Goal: Information Seeking & Learning: Learn about a topic

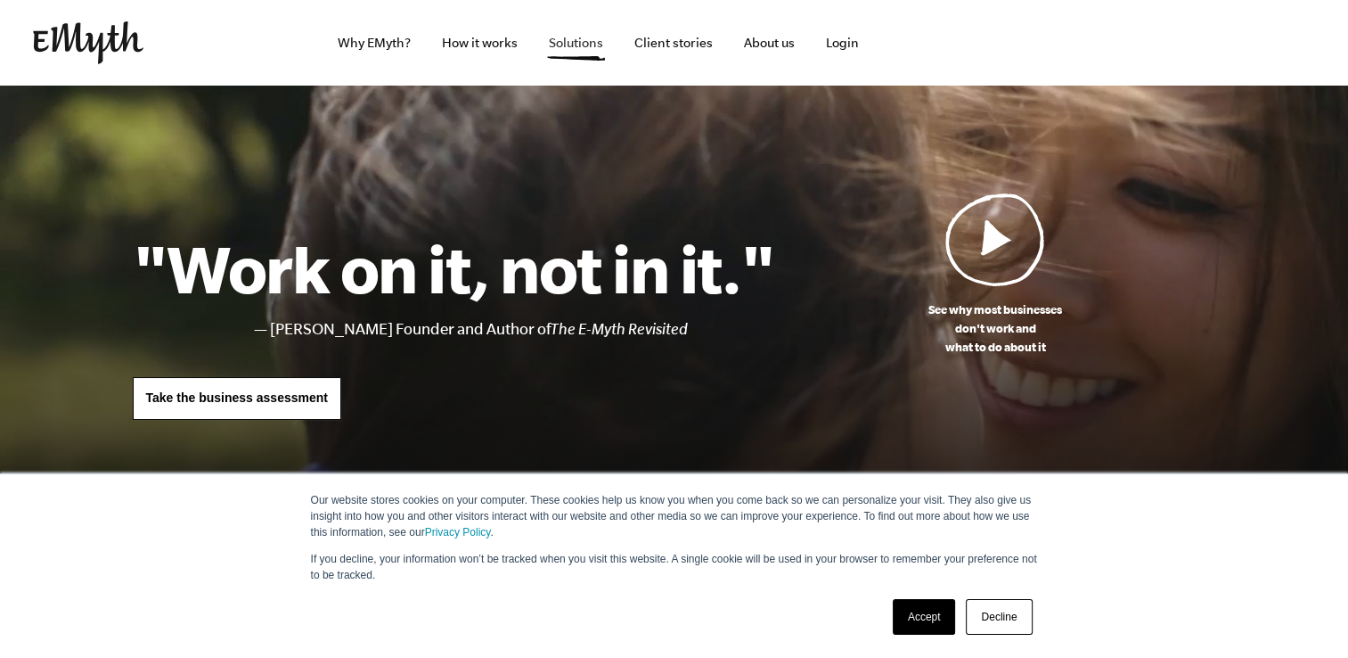
click at [577, 37] on link "Solutions" at bounding box center [576, 43] width 83 height 86
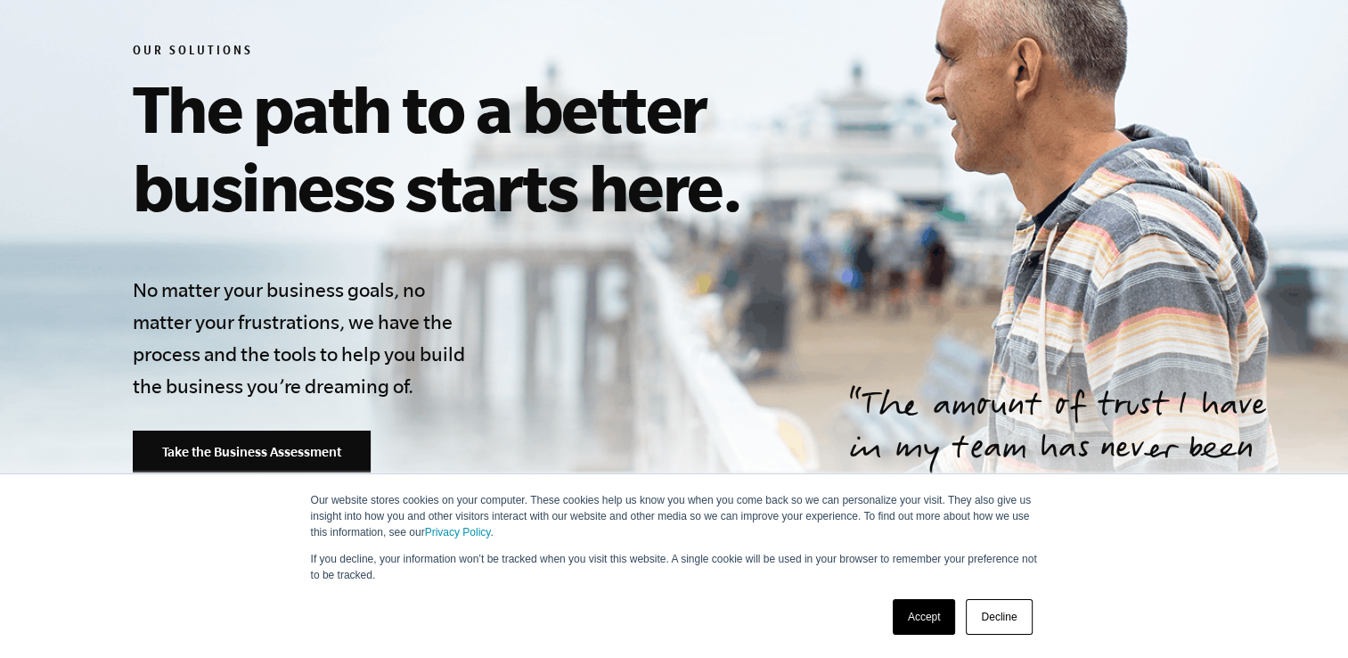
scroll to position [321, 0]
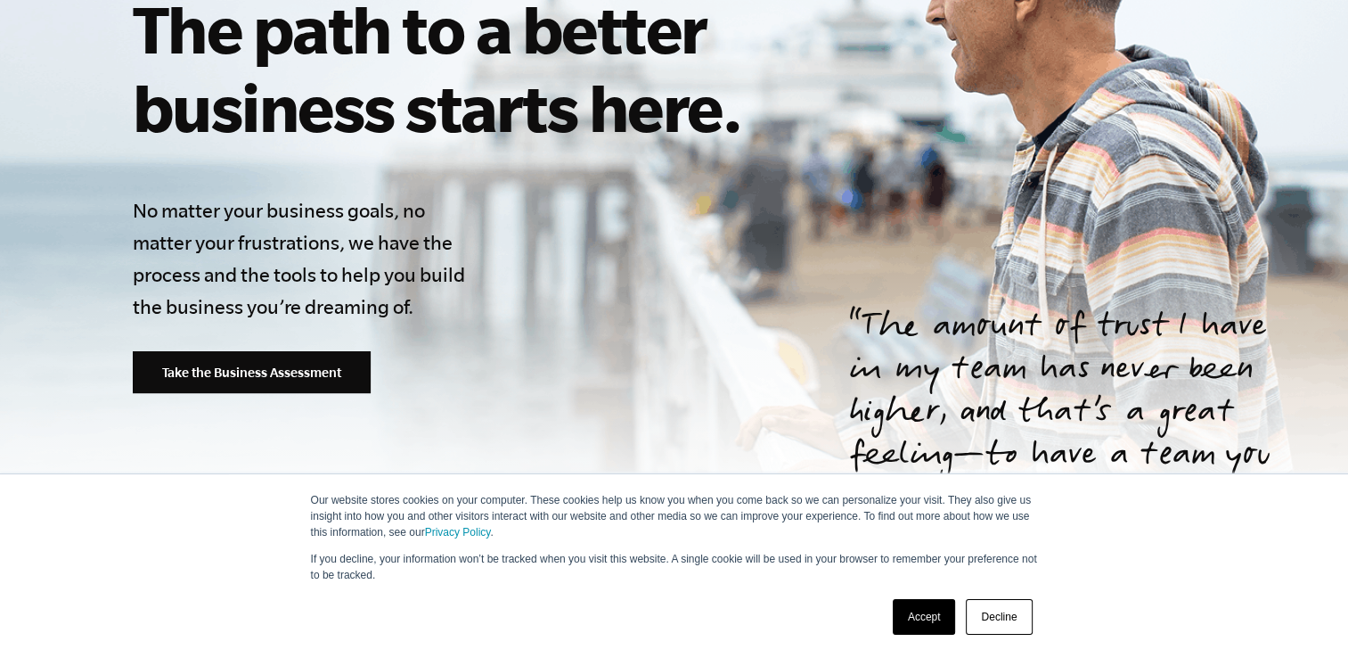
click at [940, 618] on link "Accept" at bounding box center [924, 617] width 63 height 36
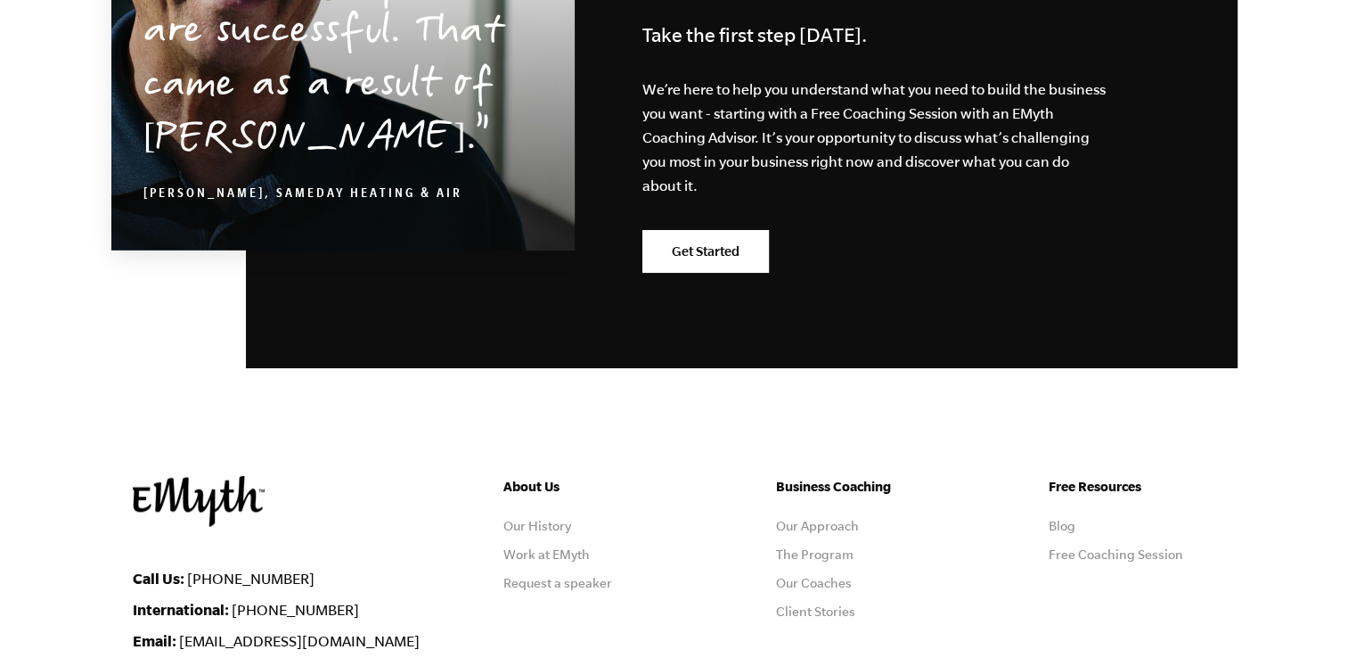
scroll to position [3253, 0]
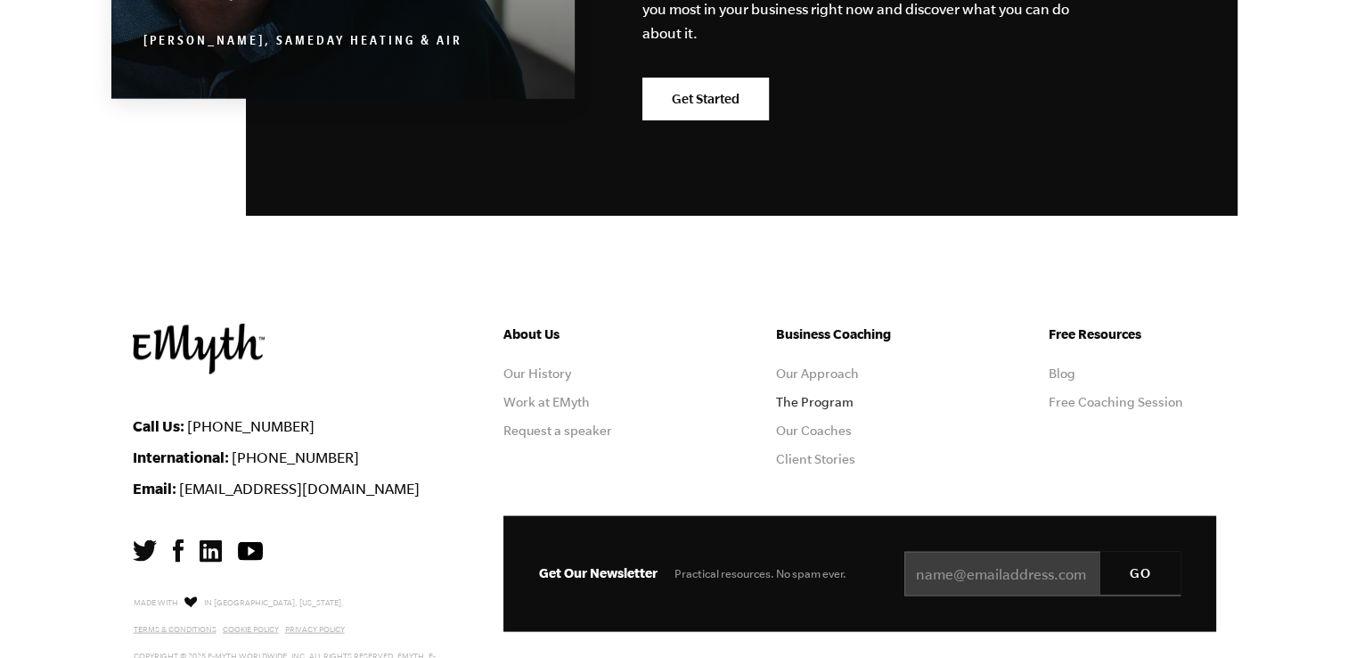
click at [818, 394] on link "The Program" at bounding box center [815, 401] width 78 height 14
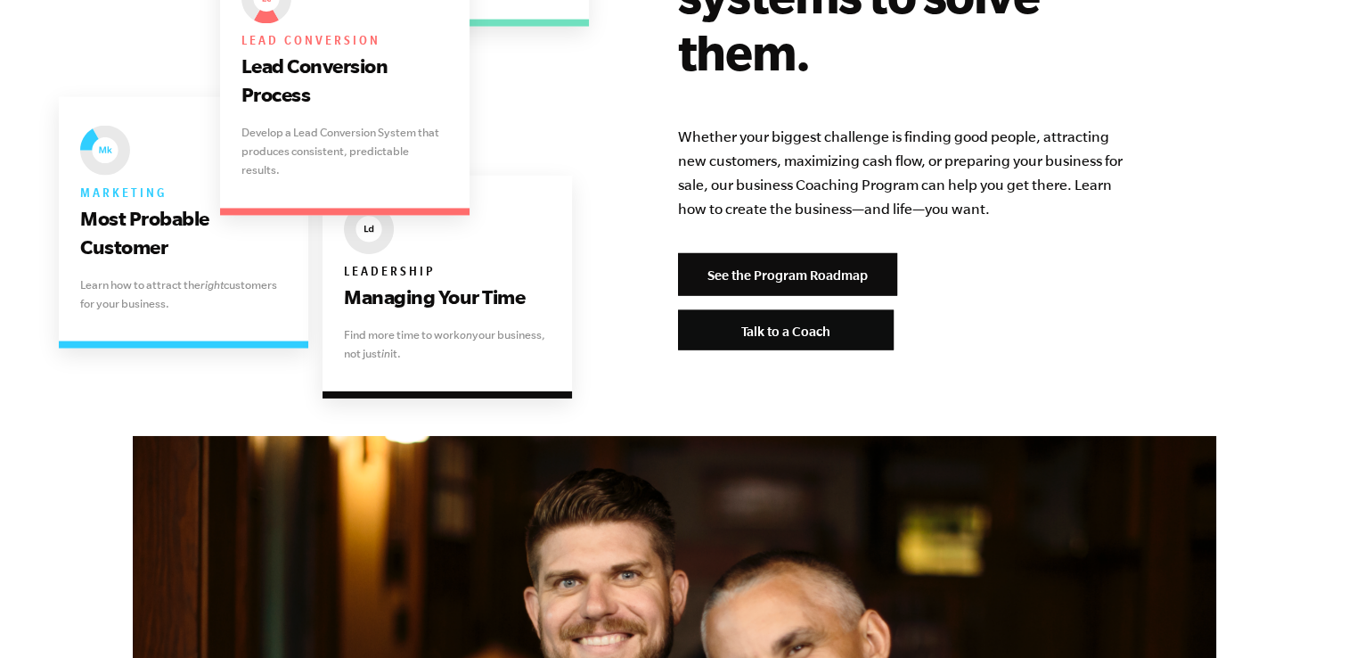
scroll to position [3878, 0]
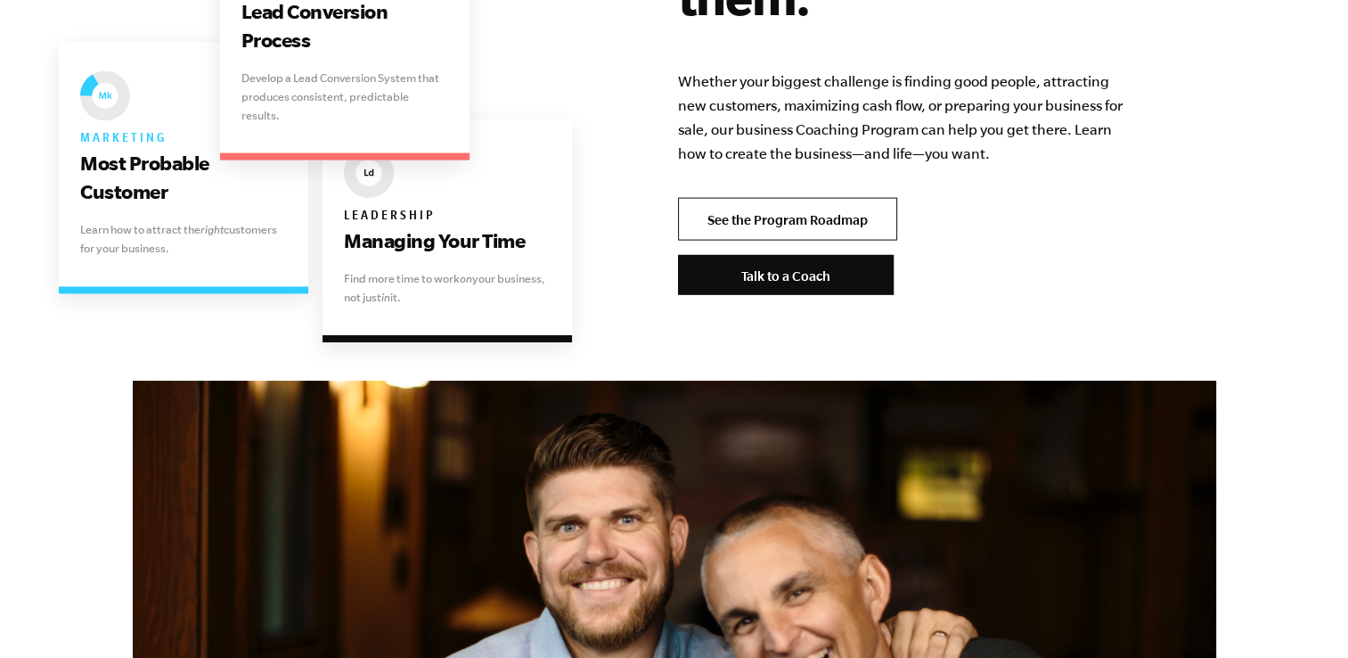
click at [865, 198] on link "See the Program Roadmap" at bounding box center [787, 219] width 219 height 43
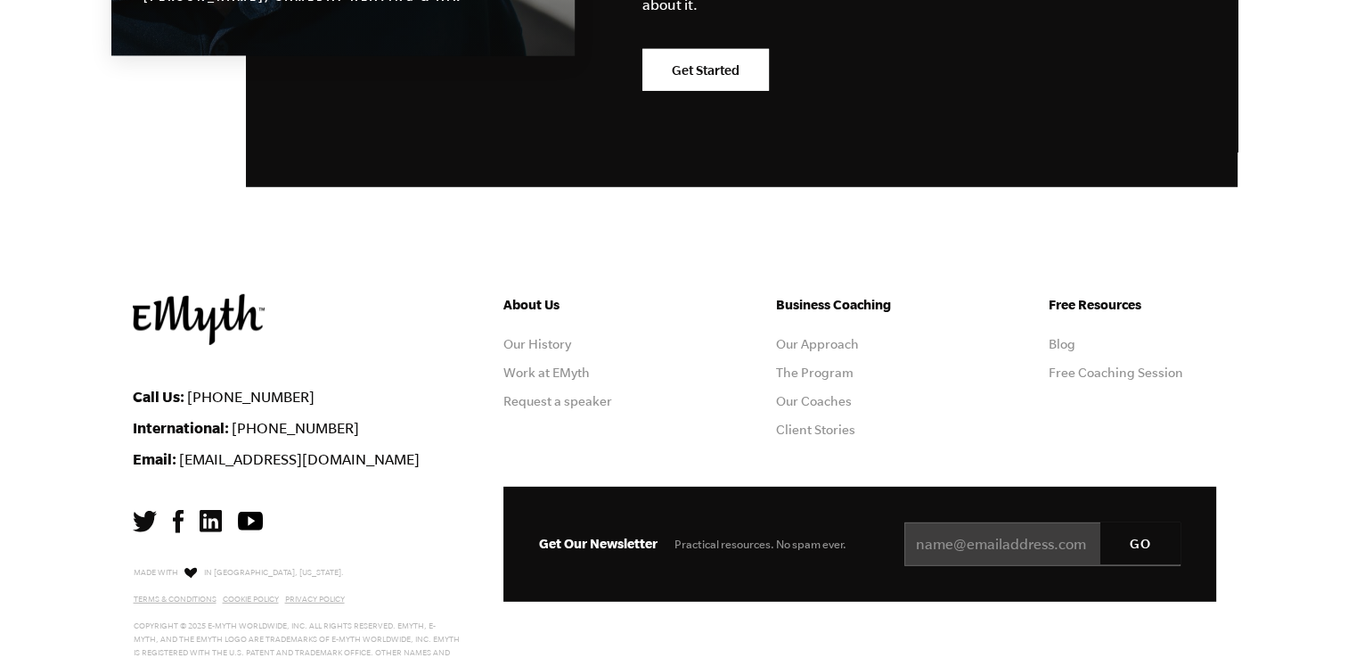
scroll to position [5180, 0]
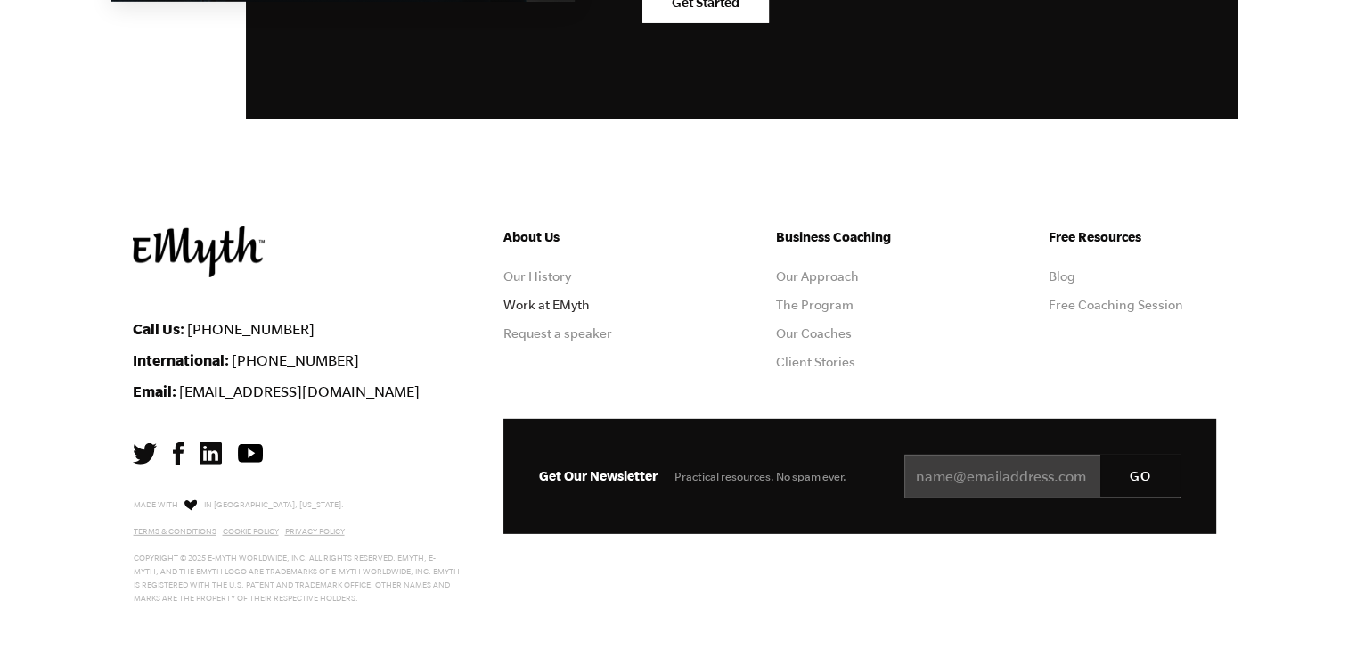
click at [575, 298] on link "Work at EMyth" at bounding box center [546, 305] width 86 height 14
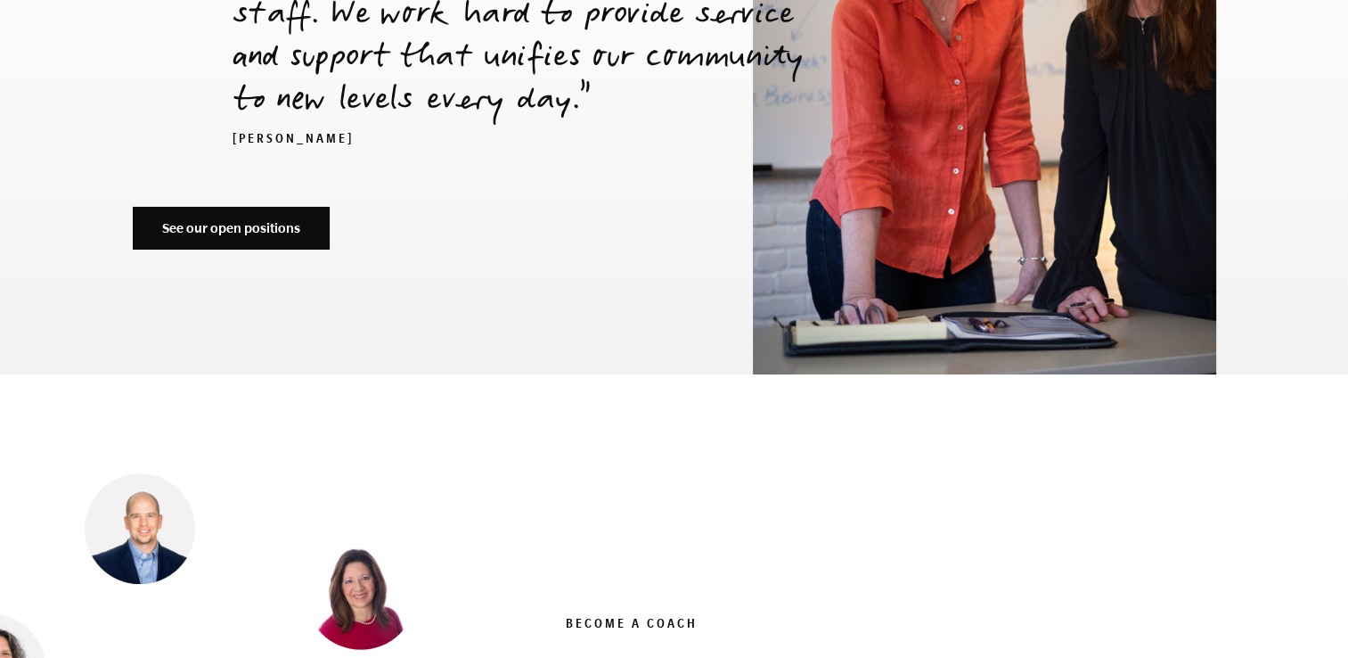
scroll to position [6112, 0]
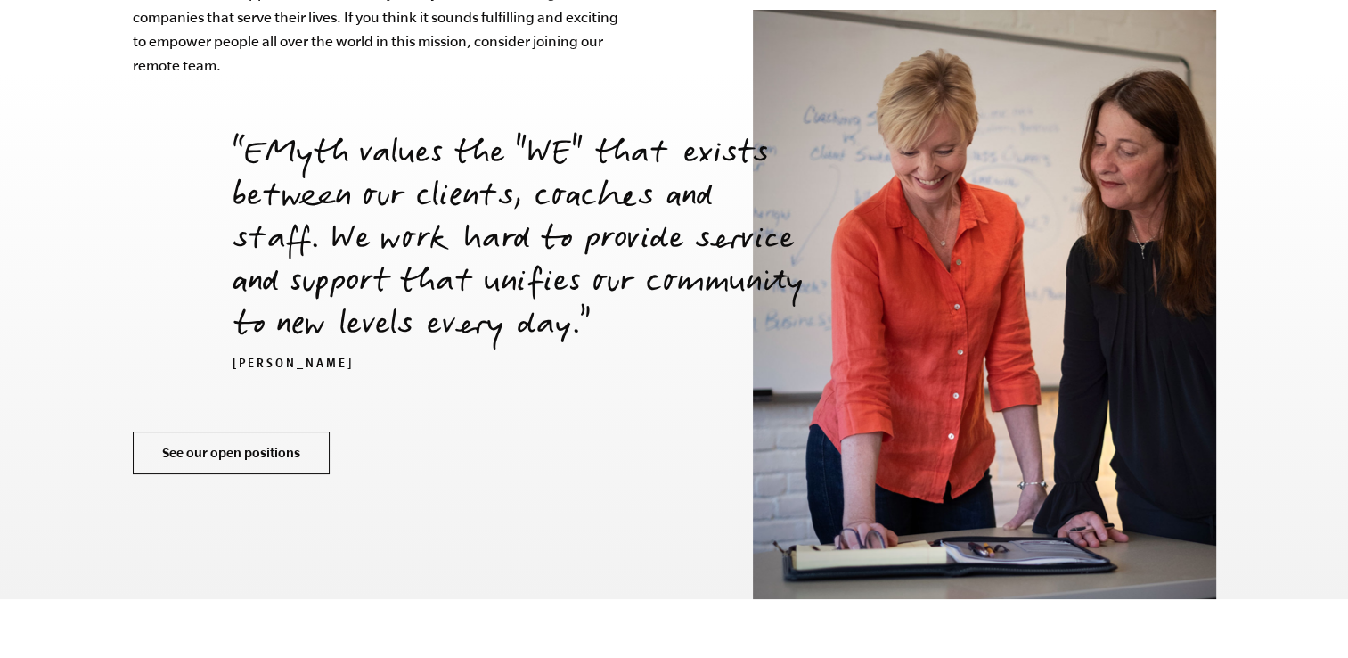
click at [264, 431] on link "See our open positions" at bounding box center [231, 452] width 197 height 43
